Goal: Register for event/course

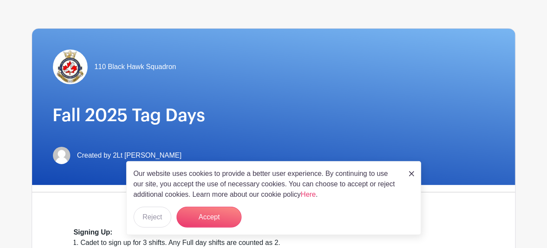
scroll to position [54, 0]
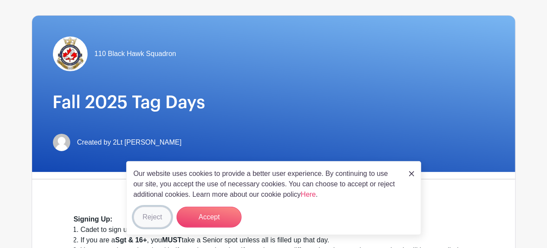
click at [151, 212] on button "Reject" at bounding box center [153, 216] width 38 height 21
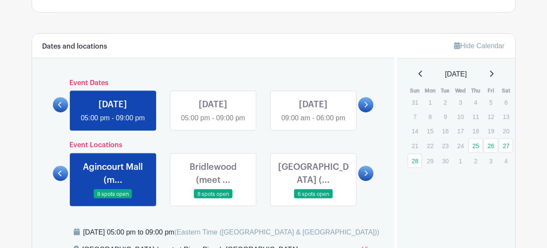
scroll to position [433, 0]
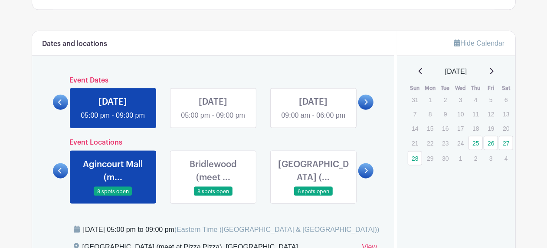
click at [367, 105] on icon at bounding box center [366, 102] width 4 height 7
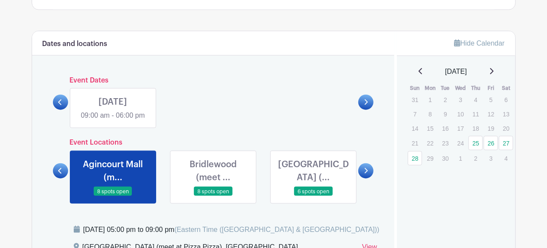
click at [60, 105] on icon at bounding box center [60, 102] width 4 height 7
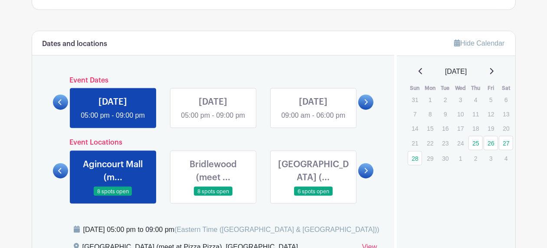
click at [213, 121] on link at bounding box center [213, 121] width 0 height 0
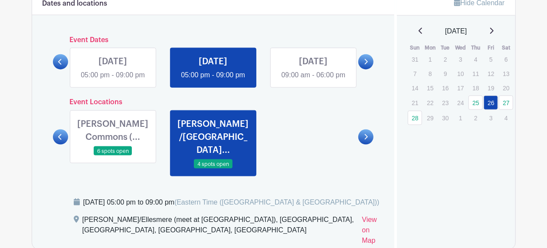
scroll to position [488, 0]
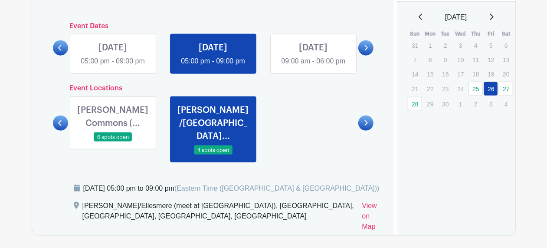
click at [113, 66] on link at bounding box center [113, 66] width 0 height 0
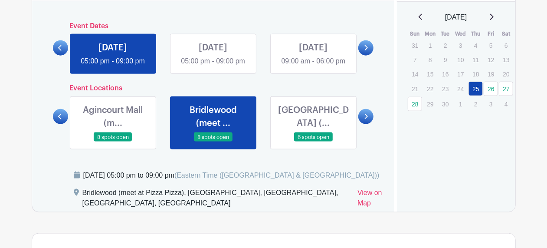
click at [213, 66] on link at bounding box center [213, 66] width 0 height 0
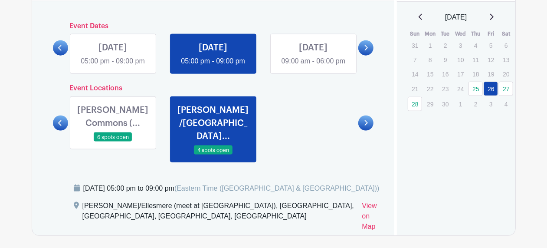
click at [113, 142] on link at bounding box center [113, 142] width 0 height 0
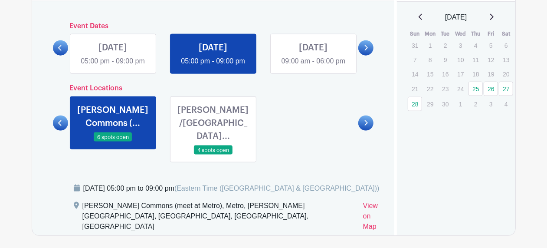
click at [313, 66] on link at bounding box center [313, 66] width 0 height 0
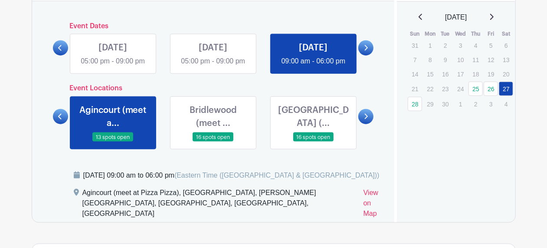
click at [368, 53] on link at bounding box center [365, 47] width 15 height 15
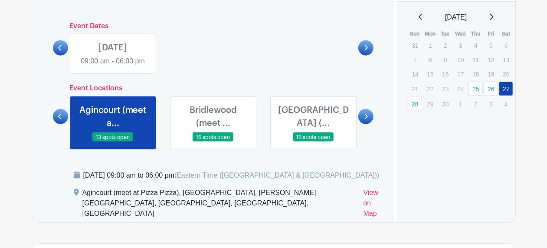
click at [113, 66] on link at bounding box center [113, 66] width 0 height 0
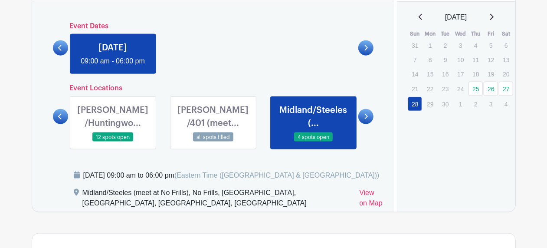
click at [60, 51] on icon at bounding box center [60, 48] width 4 height 7
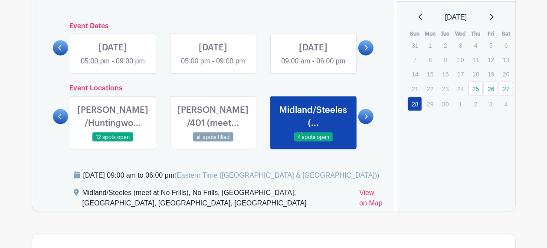
click at [213, 66] on link at bounding box center [213, 66] width 0 height 0
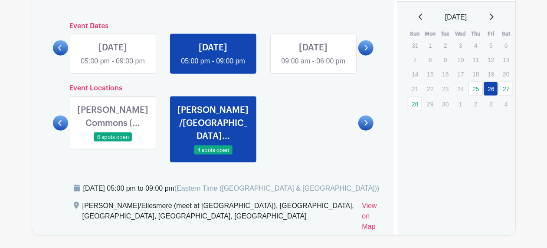
click at [59, 126] on icon at bounding box center [60, 123] width 4 height 7
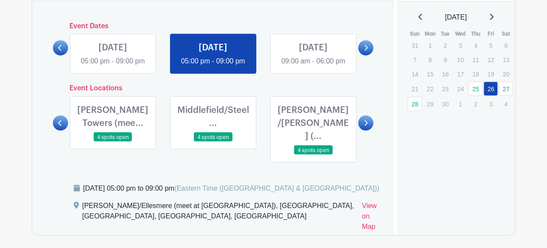
click at [59, 126] on icon at bounding box center [60, 123] width 4 height 7
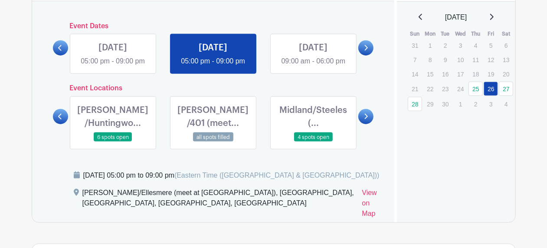
click at [59, 120] on icon at bounding box center [60, 116] width 4 height 7
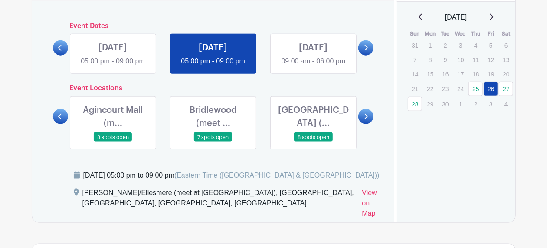
click at [211, 92] on div "Dates and locations Event Dates [DATE] 05:00 pm - 09:00 pm [DATE] 05:00 pm - 09…" at bounding box center [213, 99] width 362 height 245
click at [113, 142] on link at bounding box center [113, 142] width 0 height 0
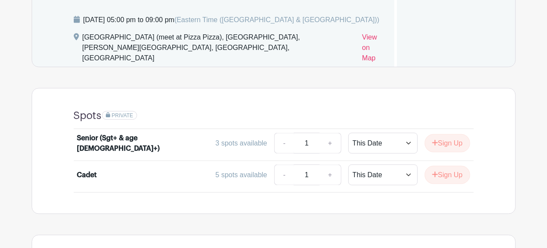
scroll to position [650, 0]
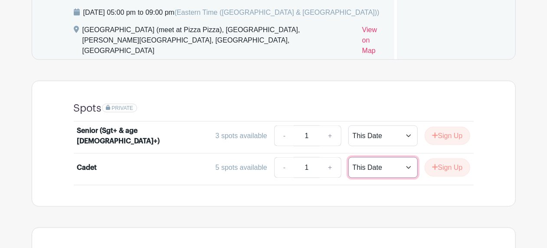
click at [404, 169] on select "This Date Select Dates" at bounding box center [382, 167] width 69 height 21
click at [482, 157] on div "Senior (Sgt+ & age [DEMOGRAPHIC_DATA]+) 3 spots available - 1 + This Date Selec…" at bounding box center [273, 153] width 441 height 63
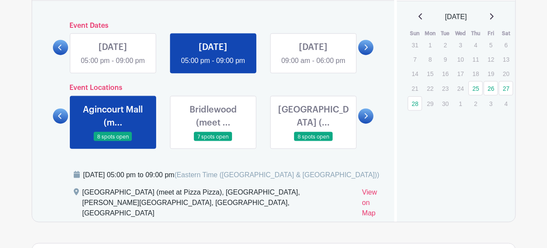
scroll to position [488, 0]
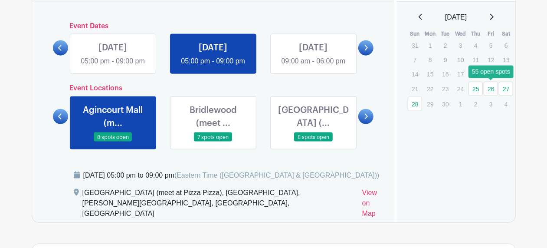
click at [489, 88] on link "26" at bounding box center [490, 88] width 14 height 14
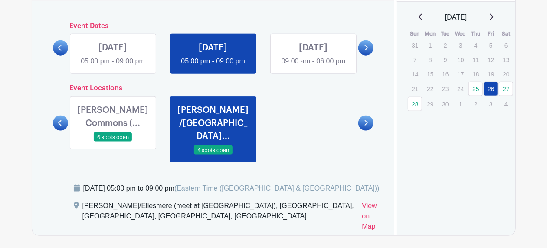
click at [60, 126] on icon at bounding box center [60, 123] width 4 height 7
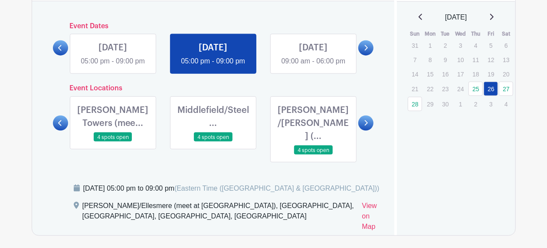
click at [60, 126] on icon at bounding box center [60, 123] width 4 height 7
click at [60, 126] on icon at bounding box center [59, 123] width 3 height 6
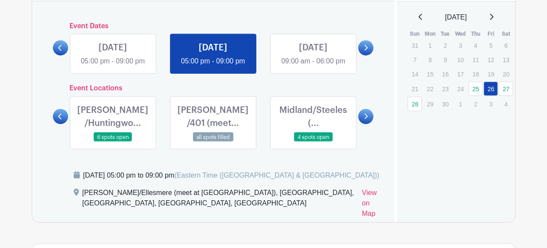
click at [61, 120] on icon at bounding box center [60, 116] width 4 height 7
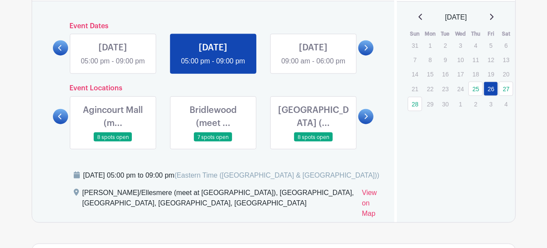
click at [113, 142] on link at bounding box center [113, 142] width 0 height 0
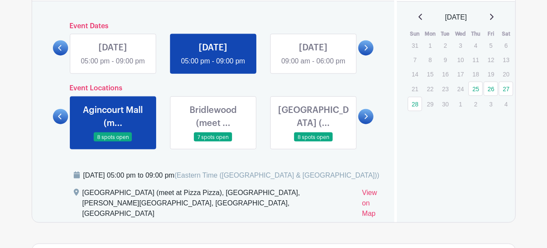
click at [113, 142] on link at bounding box center [113, 142] width 0 height 0
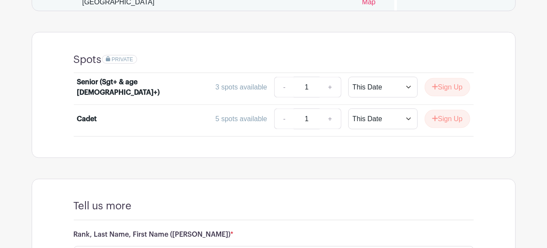
scroll to position [704, 0]
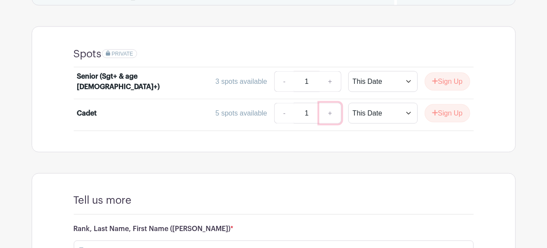
click at [335, 114] on link "+" at bounding box center [330, 113] width 22 height 21
click at [281, 114] on link "-" at bounding box center [284, 113] width 20 height 21
type input "1"
click at [356, 150] on div "Spots PRIVATE Senior (Sgt+ & age [DEMOGRAPHIC_DATA]+) 3 spots available - 1 + T…" at bounding box center [273, 89] width 441 height 125
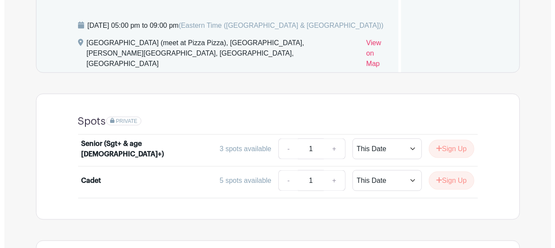
scroll to position [650, 0]
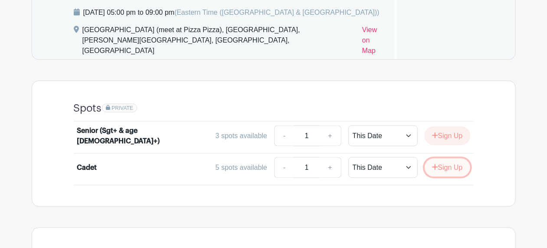
click at [446, 168] on button "Sign Up" at bounding box center [447, 167] width 46 height 18
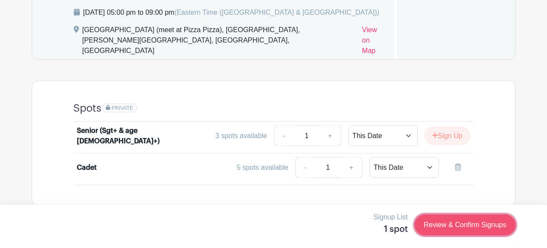
click at [453, 226] on link "Review & Confirm Signups" at bounding box center [464, 224] width 101 height 21
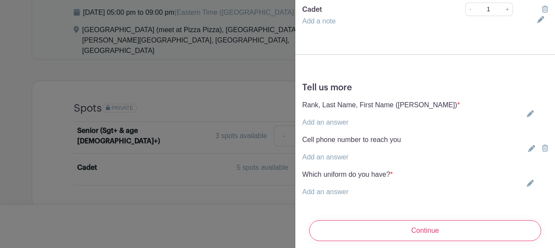
scroll to position [134, 0]
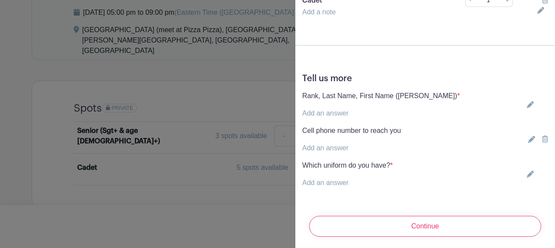
click at [338, 109] on link "Add an answer" at bounding box center [325, 112] width 46 height 7
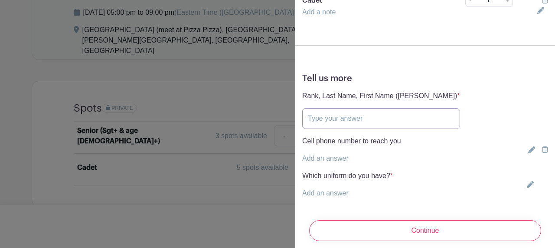
click at [336, 114] on input "text" at bounding box center [381, 118] width 158 height 21
type input "FCpl [PERSON_NAME]"
click at [349, 153] on p "Add an answer" at bounding box center [351, 158] width 99 height 10
click at [335, 154] on link "Add an answer" at bounding box center [325, 157] width 46 height 7
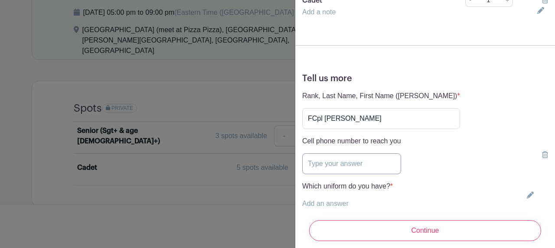
click at [332, 153] on input "text" at bounding box center [351, 163] width 99 height 21
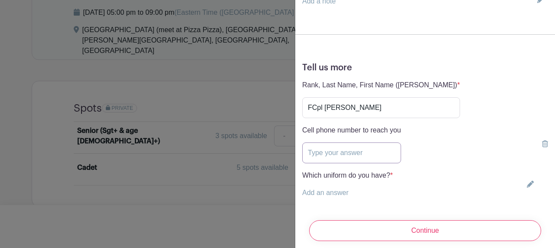
scroll to position [154, 0]
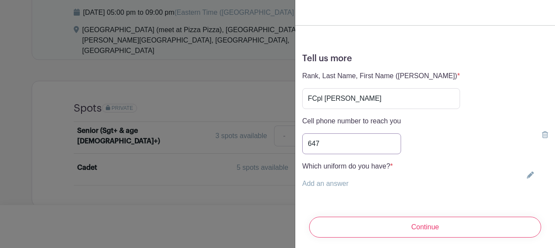
type input "647"
click at [542, 131] on icon at bounding box center [545, 134] width 6 height 7
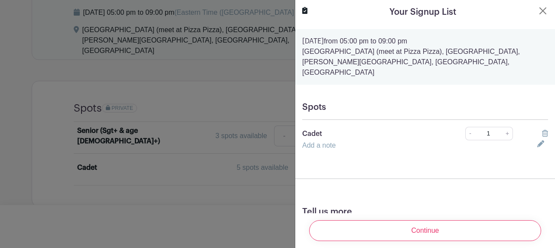
scroll to position [110, 0]
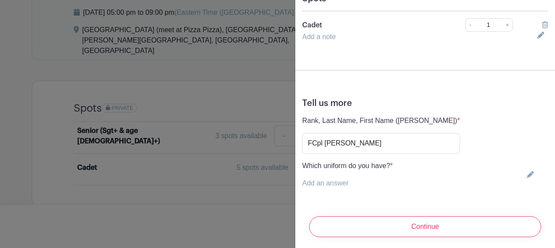
click at [347, 179] on link "Add an answer" at bounding box center [325, 182] width 46 height 7
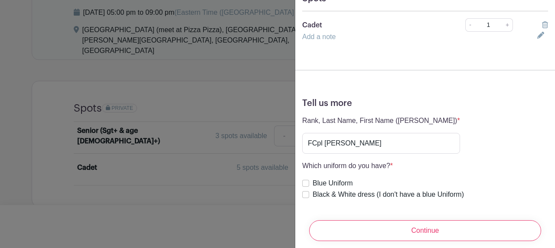
click at [466, 148] on div "Tell us more Rank, Last Name, First Name ([PERSON_NAME]) * Add an answer FCpl […" at bounding box center [425, 152] width 260 height 123
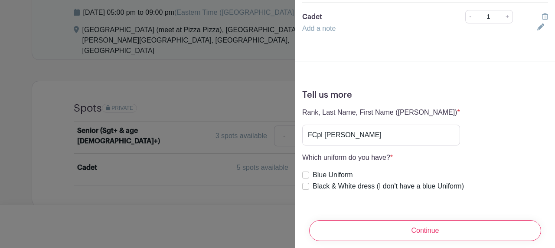
scroll to position [122, 0]
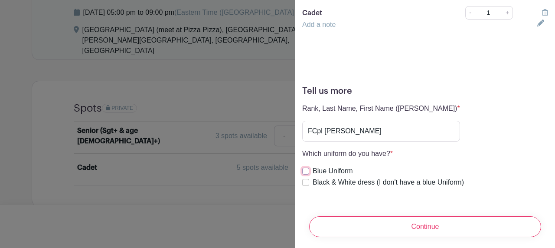
click at [306, 167] on input "Blue Uniform" at bounding box center [305, 170] width 7 height 7
click at [492, 137] on div "Tell us more Rank, Last Name, First Name ([PERSON_NAME]) * Add an answer FCpl […" at bounding box center [425, 140] width 260 height 123
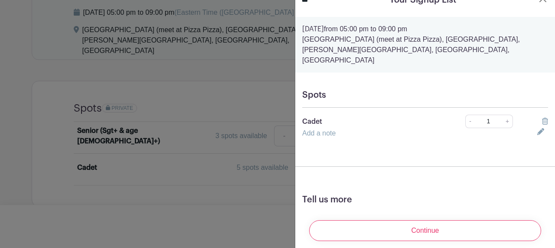
scroll to position [0, 0]
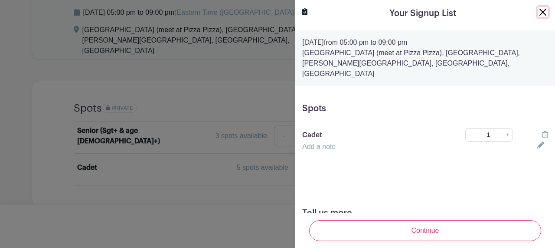
click at [538, 11] on button "Close" at bounding box center [543, 12] width 10 height 10
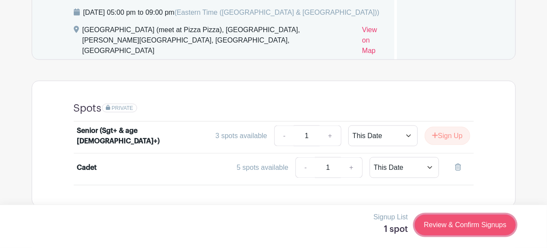
click at [458, 224] on link "Review & Confirm Signups" at bounding box center [464, 224] width 101 height 21
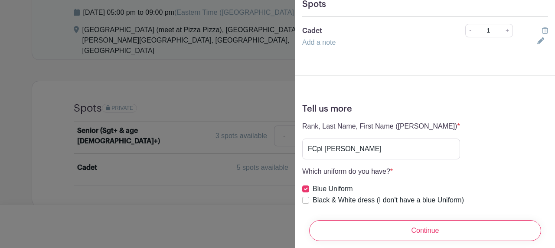
scroll to position [122, 0]
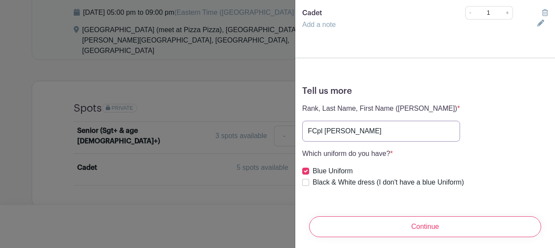
click at [386, 121] on input "FCpl [PERSON_NAME]" at bounding box center [381, 131] width 158 height 21
click at [463, 148] on p "Which uniform do you have? *" at bounding box center [383, 153] width 162 height 10
click at [387, 129] on input "FCpl [PERSON_NAME]" at bounding box center [381, 131] width 158 height 21
click at [373, 166] on div "Blue Uniform" at bounding box center [383, 171] width 162 height 10
click at [308, 167] on input "Blue Uniform" at bounding box center [305, 170] width 7 height 7
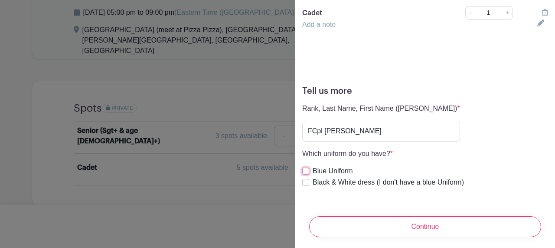
click at [306, 167] on input "Blue Uniform" at bounding box center [305, 170] width 7 height 7
checkbox input "true"
click at [489, 123] on div "Rank, Last Name, First Name ([PERSON_NAME]) * Add an answer FCpl [PERSON_NAME]" at bounding box center [425, 122] width 246 height 38
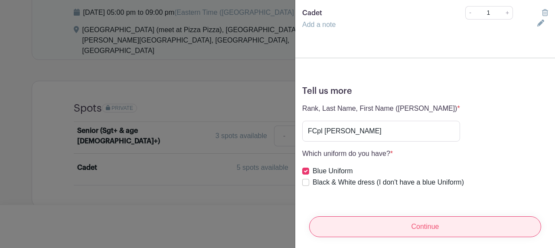
click at [431, 217] on input "Continue" at bounding box center [425, 226] width 232 height 21
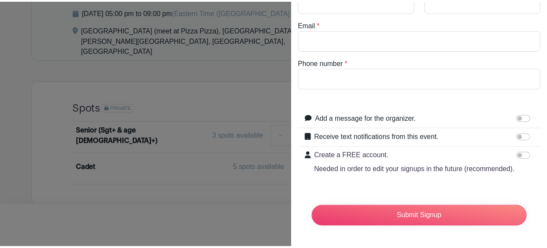
scroll to position [0, 0]
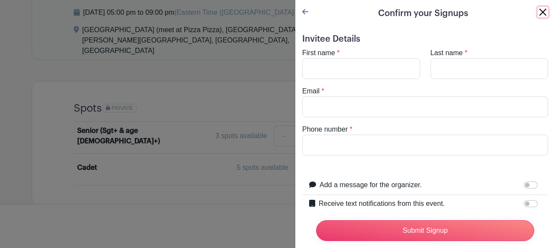
click at [539, 13] on button "Close" at bounding box center [543, 12] width 10 height 10
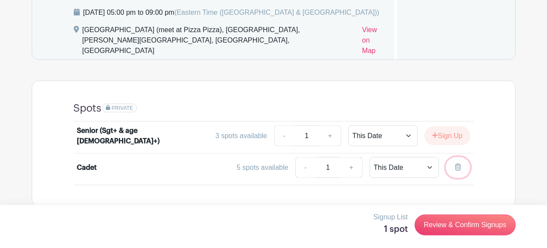
drag, startPoint x: 459, startPoint y: 169, endPoint x: 334, endPoint y: 62, distance: 163.9
click at [459, 169] on icon at bounding box center [458, 166] width 6 height 7
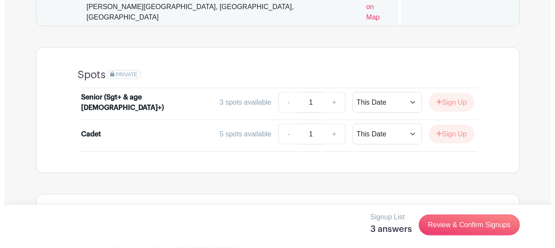
scroll to position [704, 0]
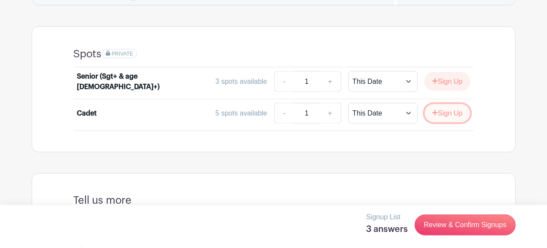
click at [449, 114] on button "Sign Up" at bounding box center [447, 113] width 46 height 18
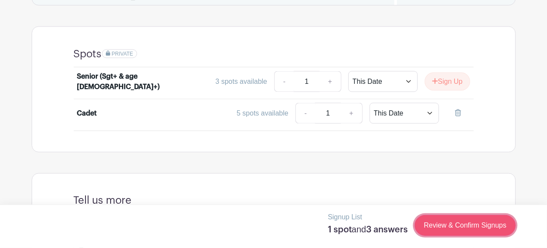
click at [444, 225] on link "Review & Confirm Signups" at bounding box center [464, 225] width 101 height 21
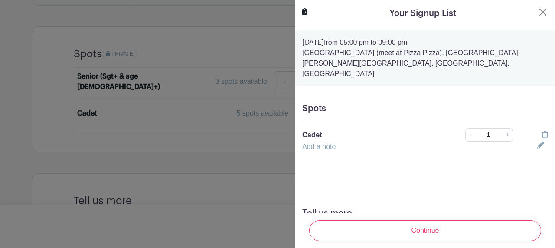
click at [542, 131] on icon at bounding box center [545, 134] width 6 height 7
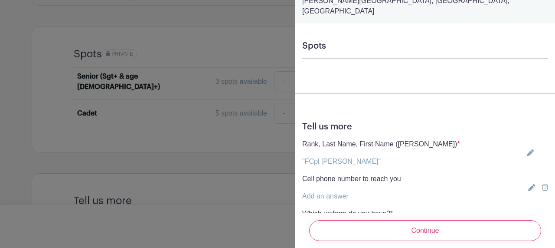
scroll to position [110, 0]
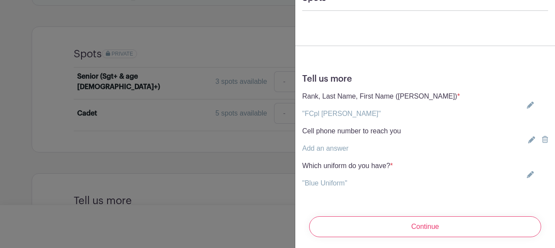
click at [381, 108] on p ""FCpl [PERSON_NAME]"" at bounding box center [381, 113] width 158 height 10
click at [336, 110] on link ""FCpl [PERSON_NAME]"" at bounding box center [341, 113] width 78 height 7
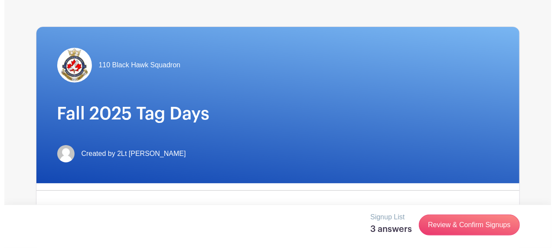
scroll to position [54, 0]
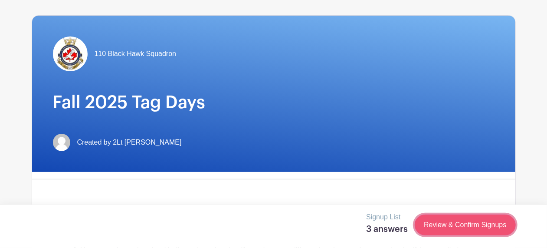
click at [441, 224] on link "Review & Confirm Signups" at bounding box center [464, 224] width 101 height 21
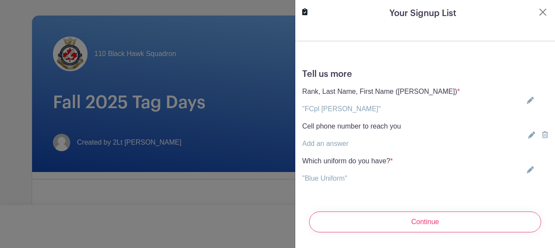
scroll to position [6, 0]
click at [542, 131] on icon at bounding box center [545, 134] width 6 height 7
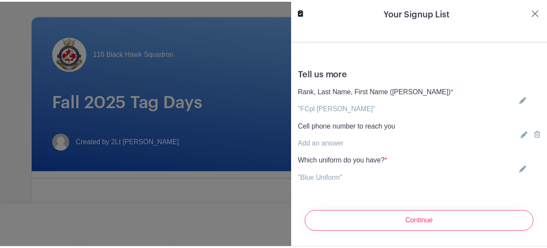
scroll to position [0, 0]
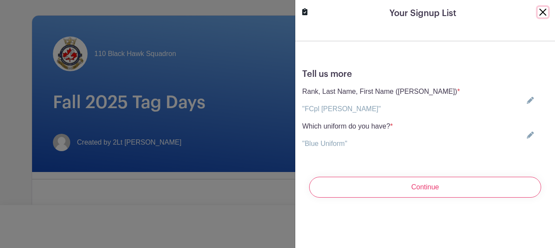
click at [538, 12] on button "Close" at bounding box center [543, 12] width 10 height 10
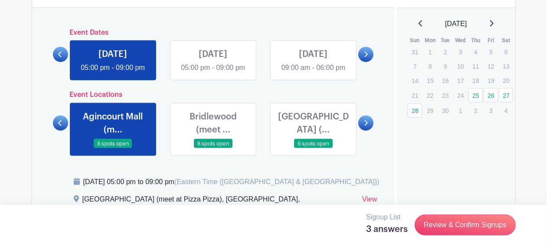
scroll to position [488, 0]
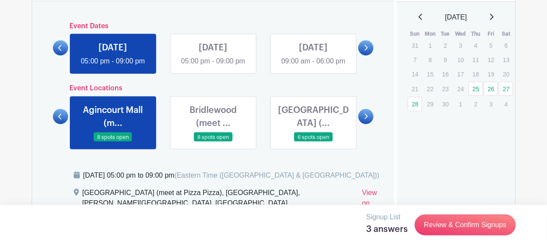
click at [213, 66] on link at bounding box center [213, 66] width 0 height 0
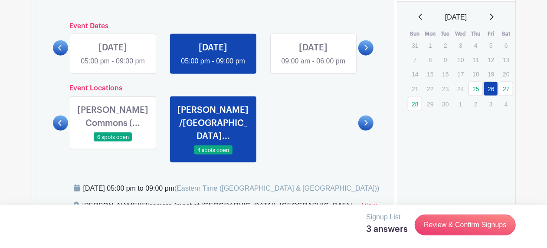
click at [367, 125] on icon at bounding box center [366, 123] width 4 height 7
click at [63, 129] on link at bounding box center [60, 122] width 15 height 15
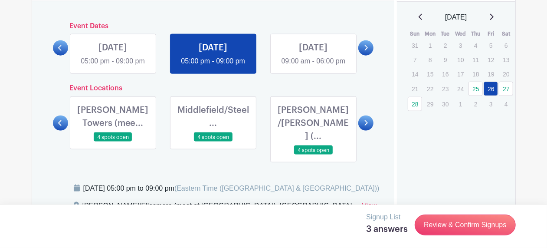
click at [63, 129] on link at bounding box center [60, 122] width 15 height 15
click at [62, 126] on icon at bounding box center [60, 123] width 4 height 7
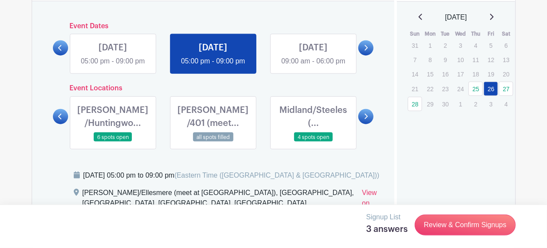
click at [56, 124] on link at bounding box center [60, 116] width 15 height 15
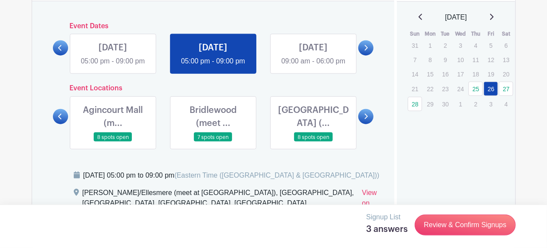
click at [113, 142] on link at bounding box center [113, 142] width 0 height 0
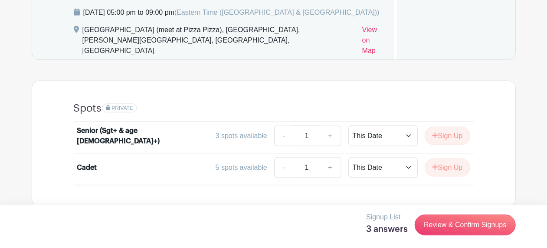
scroll to position [704, 0]
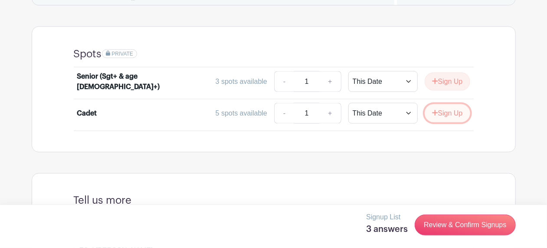
click at [446, 113] on button "Sign Up" at bounding box center [447, 113] width 46 height 18
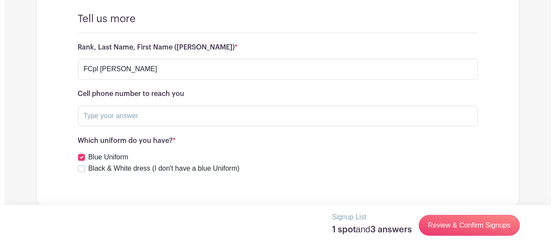
scroll to position [896, 0]
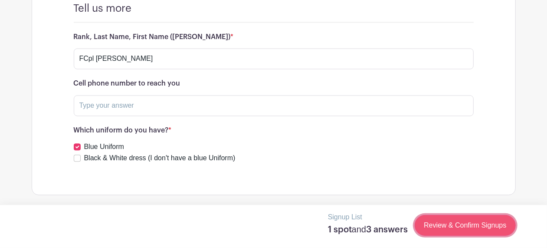
click at [442, 224] on link "Review & Confirm Signups" at bounding box center [464, 225] width 101 height 21
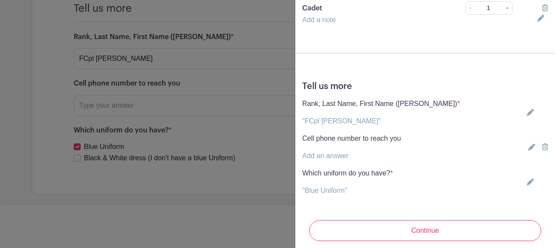
scroll to position [134, 0]
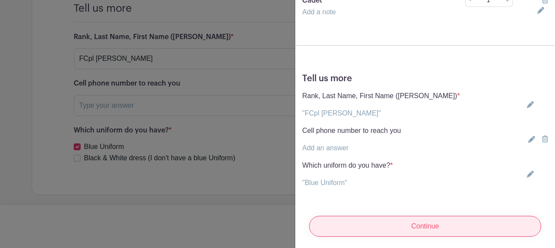
click at [371, 219] on input "Continue" at bounding box center [425, 225] width 232 height 21
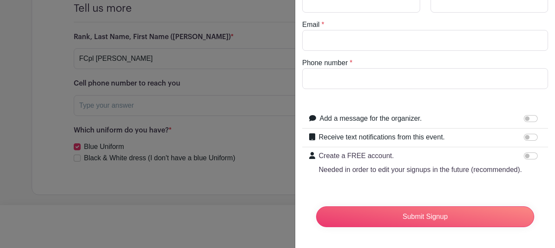
scroll to position [0, 0]
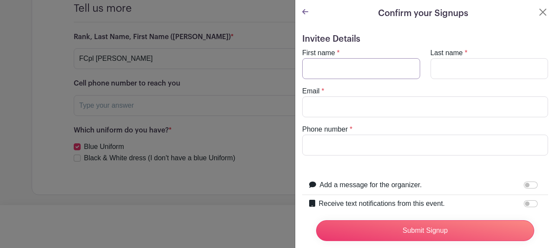
click at [361, 65] on input "First name" at bounding box center [361, 68] width 118 height 21
type input "Queena"
type input "Chen"
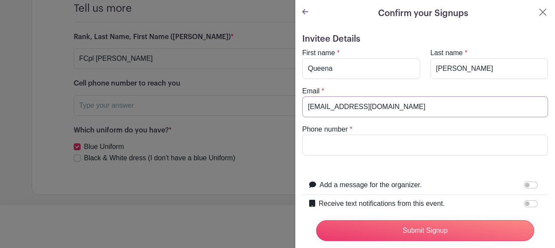
type input "QChen466@cdt.cadets.gc.ca"
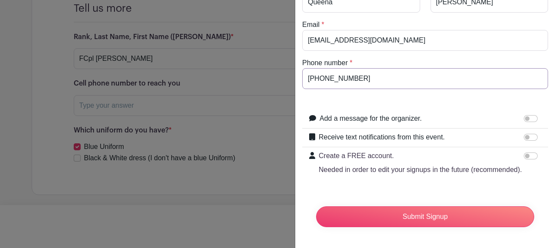
scroll to position [83, 0]
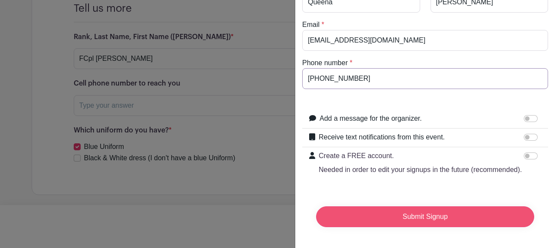
type input "647-896-7712"
click at [406, 206] on input "Submit Signup" at bounding box center [425, 216] width 218 height 21
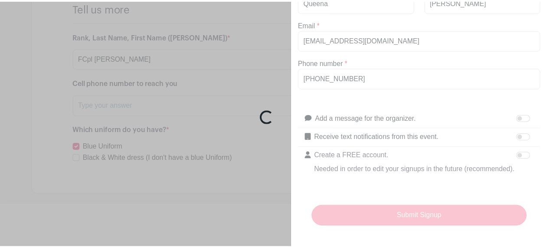
scroll to position [915, 0]
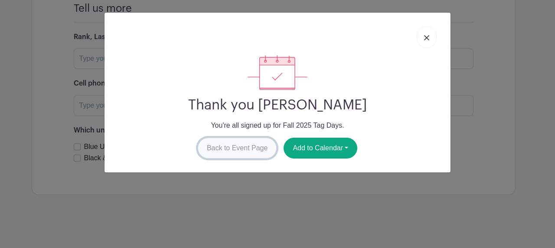
click at [211, 149] on link "Back to Event Page" at bounding box center [237, 147] width 79 height 21
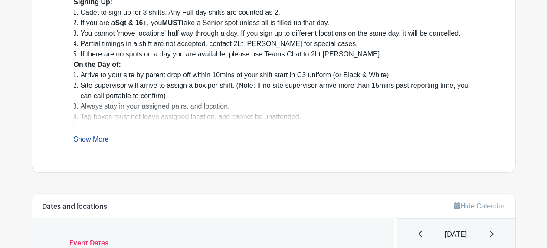
scroll to position [433, 0]
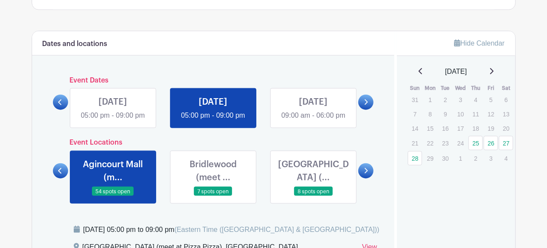
click at [213, 121] on link at bounding box center [213, 121] width 0 height 0
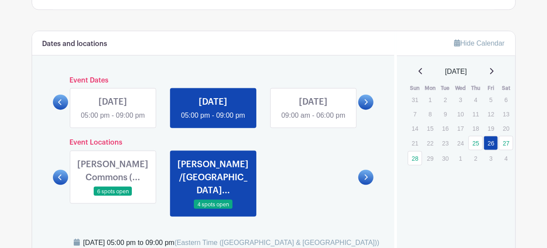
click at [55, 183] on link at bounding box center [60, 176] width 15 height 15
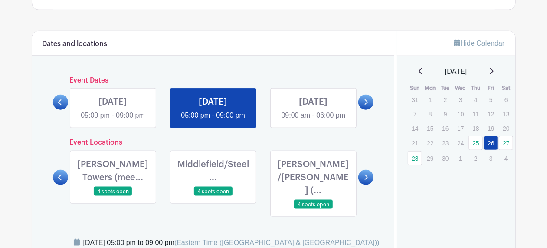
click at [58, 180] on icon at bounding box center [60, 177] width 4 height 7
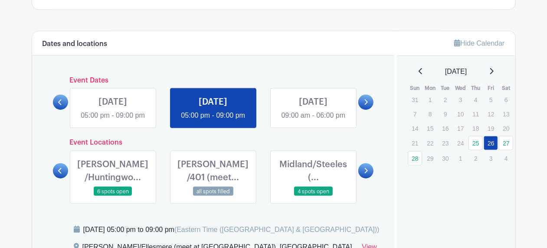
click at [59, 173] on icon at bounding box center [59, 171] width 3 height 6
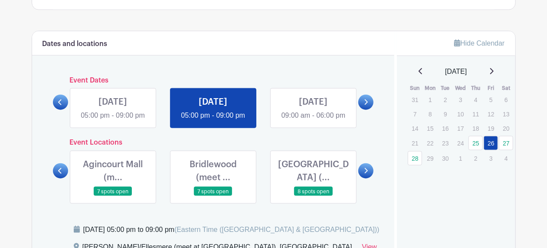
click at [113, 121] on link at bounding box center [113, 121] width 0 height 0
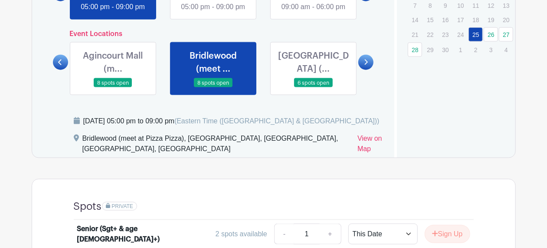
scroll to position [488, 0]
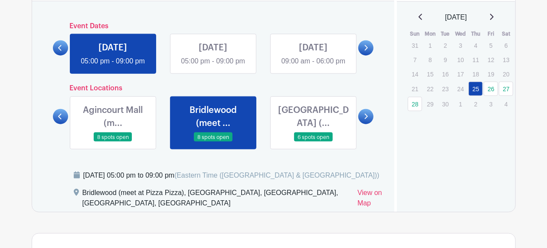
click at [365, 51] on icon at bounding box center [366, 48] width 4 height 7
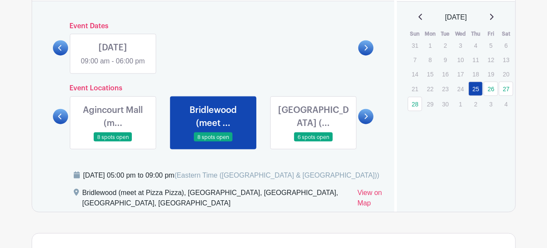
click at [113, 66] on link at bounding box center [113, 66] width 0 height 0
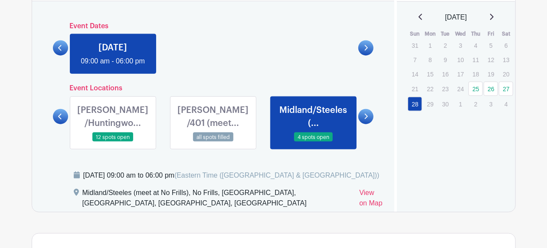
click at [60, 119] on icon at bounding box center [59, 117] width 3 height 6
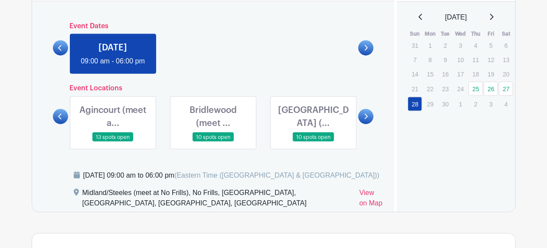
click at [113, 142] on link at bounding box center [113, 142] width 0 height 0
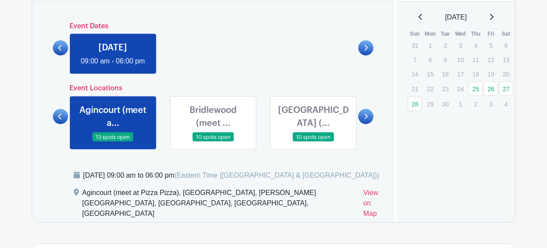
click at [227, 180] on div "Sunday, September 28, 2025 at 09:00 am to 06:00 pm (Eastern Time (US & Canada))" at bounding box center [231, 175] width 296 height 10
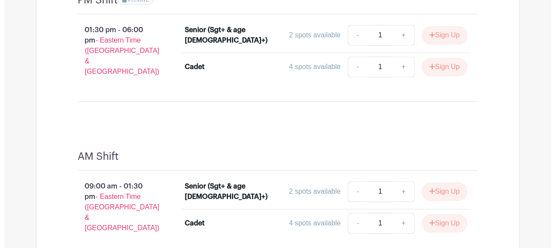
scroll to position [975, 0]
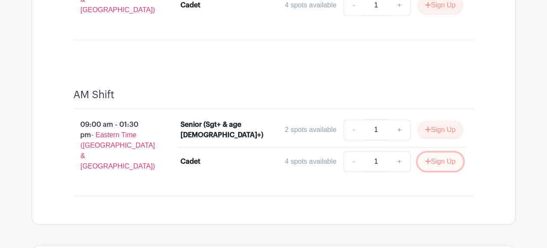
click at [434, 157] on button "Sign Up" at bounding box center [440, 161] width 46 height 18
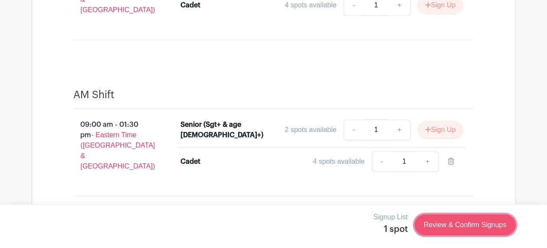
click at [435, 226] on link "Review & Confirm Signups" at bounding box center [464, 224] width 101 height 21
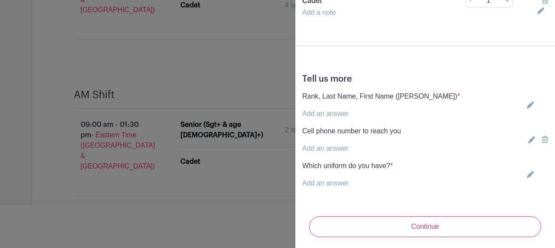
scroll to position [145, 0]
click at [344, 109] on link "Add an answer" at bounding box center [325, 112] width 46 height 7
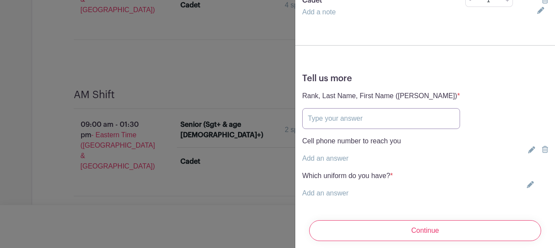
click at [337, 114] on input "text" at bounding box center [381, 118] width 158 height 21
type input "FCpl [PERSON_NAME]"
click at [320, 189] on link "Add an answer" at bounding box center [325, 192] width 46 height 7
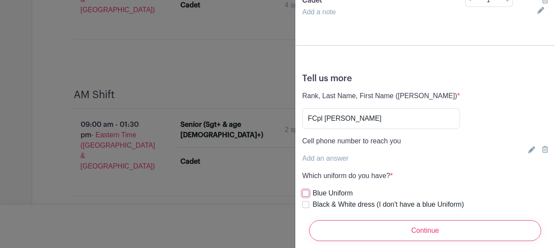
click at [309, 189] on input "Blue Uniform" at bounding box center [305, 192] width 7 height 7
checkbox input "true"
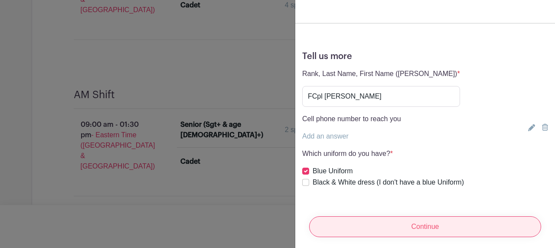
click at [374, 217] on input "Continue" at bounding box center [425, 226] width 232 height 21
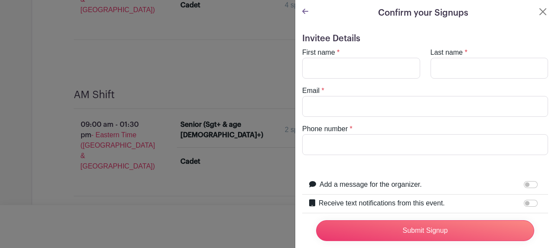
scroll to position [0, 0]
drag, startPoint x: 347, startPoint y: 71, endPoint x: 336, endPoint y: 71, distance: 11.3
click at [347, 71] on input "First name" at bounding box center [361, 68] width 118 height 21
type input "Queena"
click at [453, 62] on input "Last name" at bounding box center [489, 68] width 118 height 21
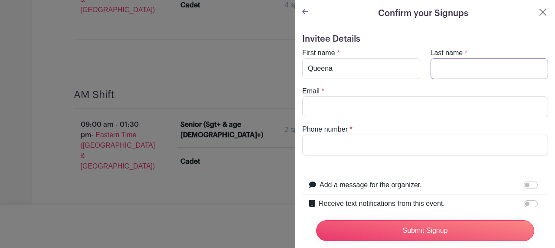
type input "Chen"
click at [413, 113] on input "Email" at bounding box center [425, 106] width 246 height 21
type input "QChen466@cdt.cadets.gc.ca"
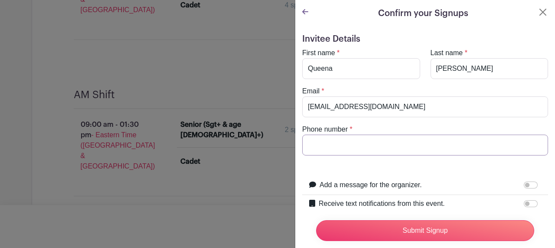
click at [365, 149] on input "Phone number" at bounding box center [425, 144] width 246 height 21
type input "647-896-7712"
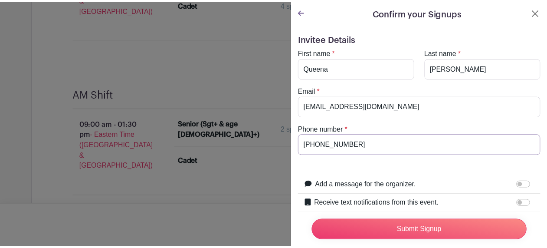
scroll to position [83, 0]
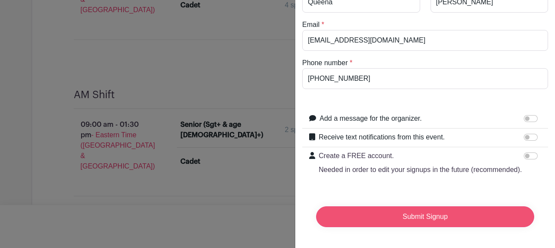
click at [378, 206] on input "Submit Signup" at bounding box center [425, 216] width 218 height 21
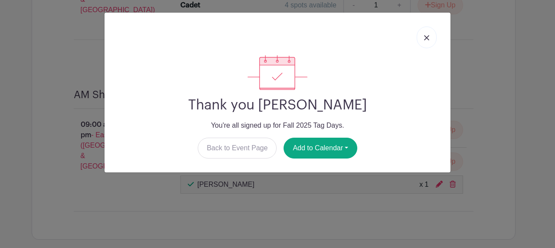
click at [424, 36] on link at bounding box center [427, 37] width 20 height 22
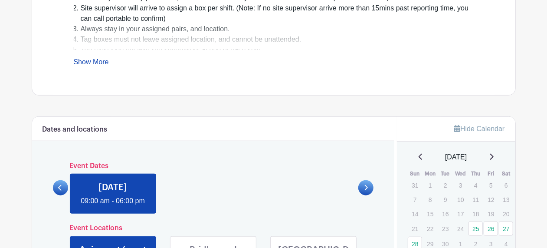
scroll to position [0, 0]
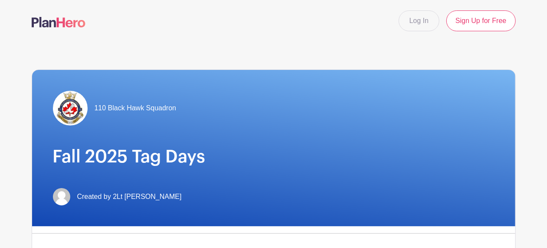
click at [124, 169] on div "110 Black Hawk Squadron Fall 2025 Tag Days Created by 2Lt Leung" at bounding box center [273, 148] width 483 height 156
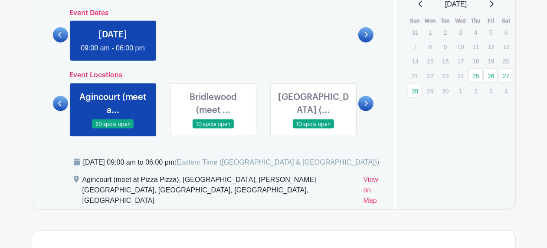
scroll to position [488, 0]
